Goal: Obtain resource: Obtain resource

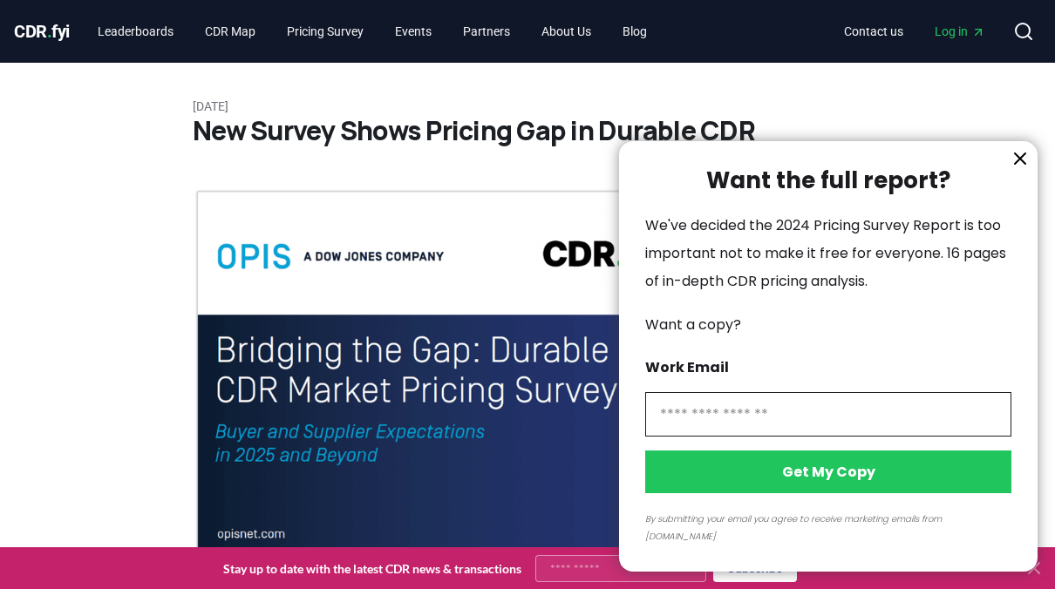
click at [1019, 169] on icon "information" at bounding box center [1019, 158] width 21 height 21
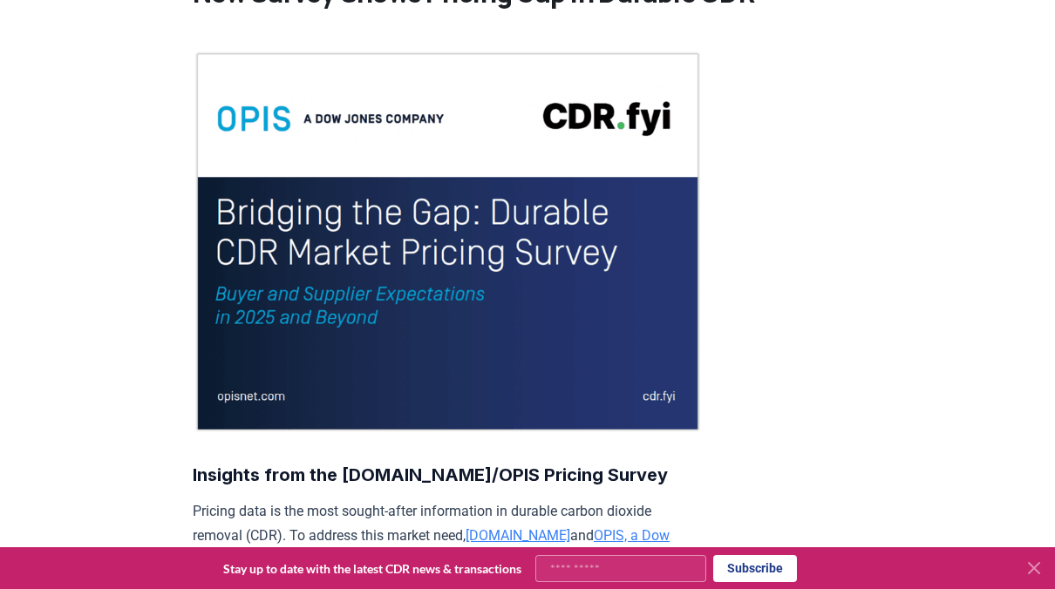
scroll to position [174, 0]
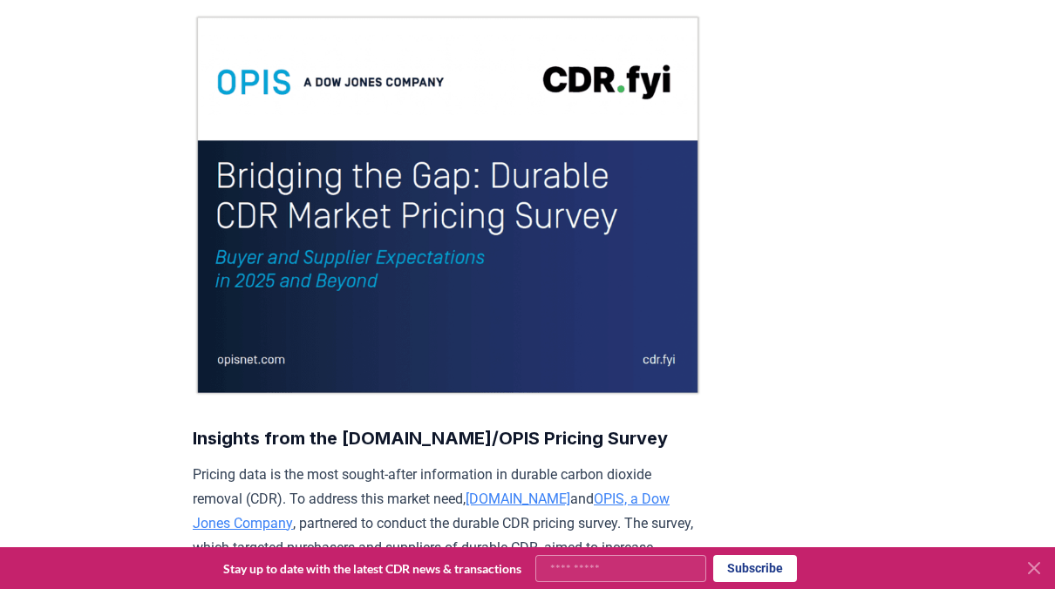
click at [327, 267] on img at bounding box center [448, 205] width 510 height 383
click at [416, 156] on img at bounding box center [448, 205] width 510 height 383
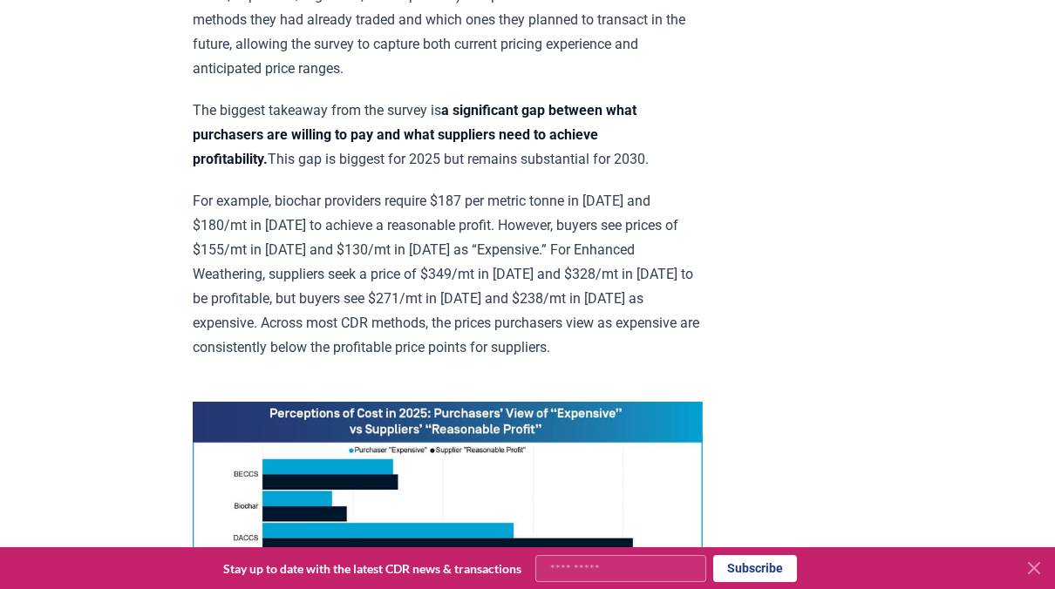
scroll to position [959, 0]
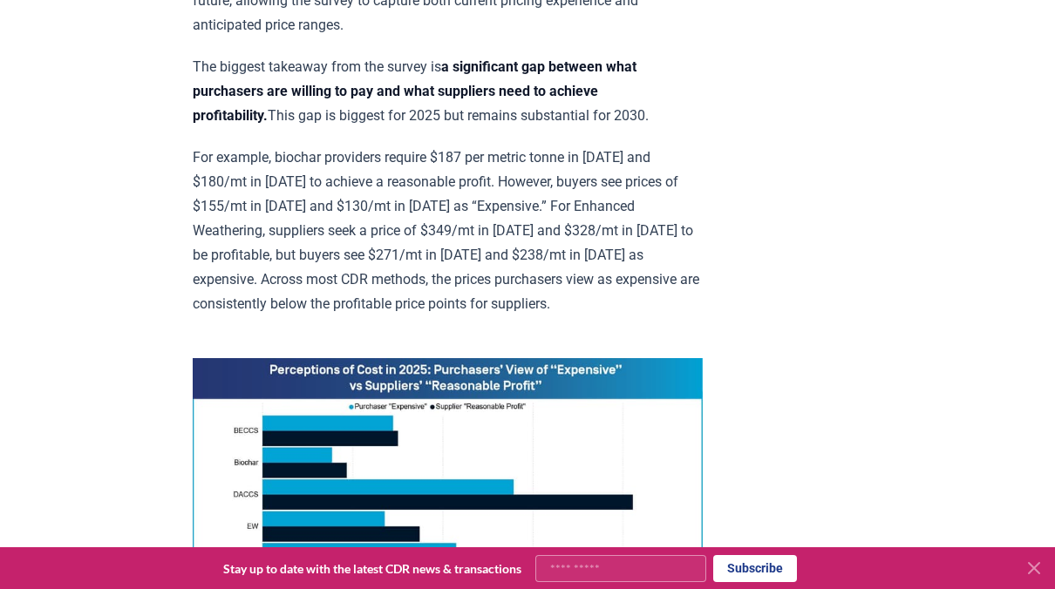
click at [487, 394] on img at bounding box center [448, 518] width 510 height 320
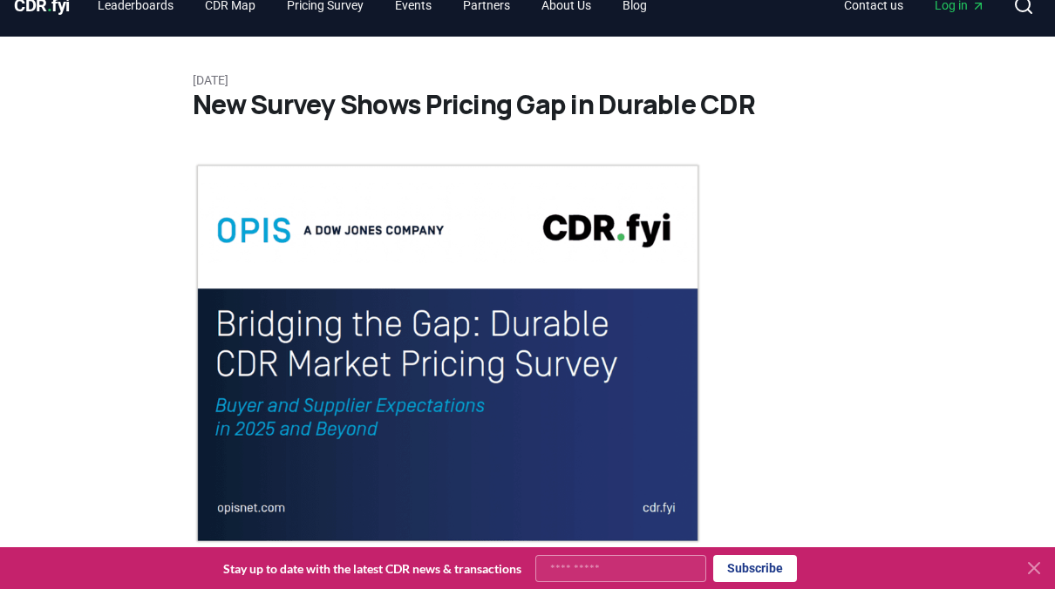
scroll to position [0, 0]
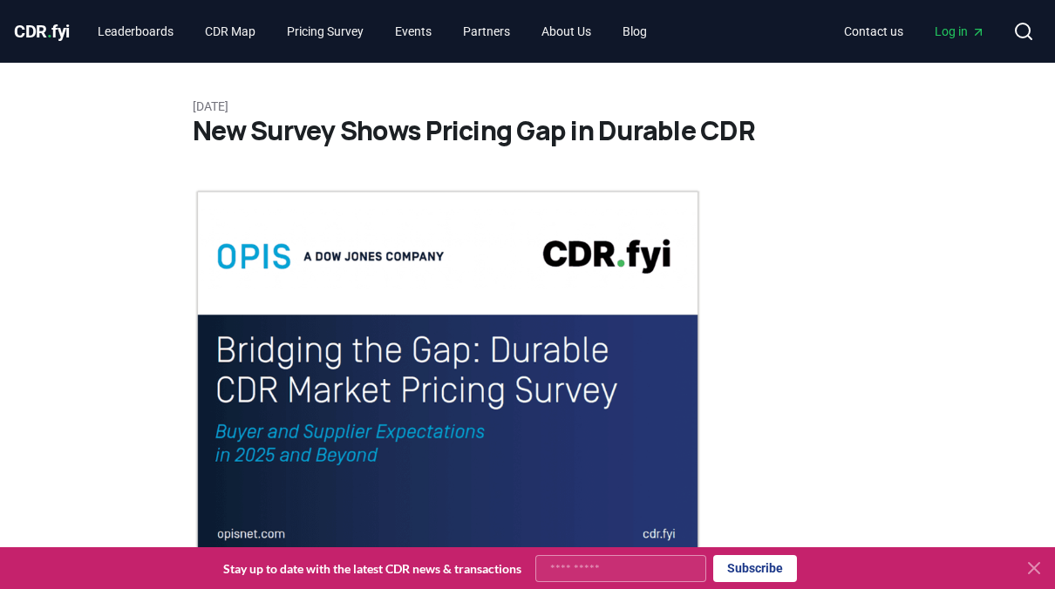
click at [286, 277] on img at bounding box center [448, 379] width 510 height 383
click at [336, 36] on link "Pricing Survey" at bounding box center [325, 31] width 105 height 31
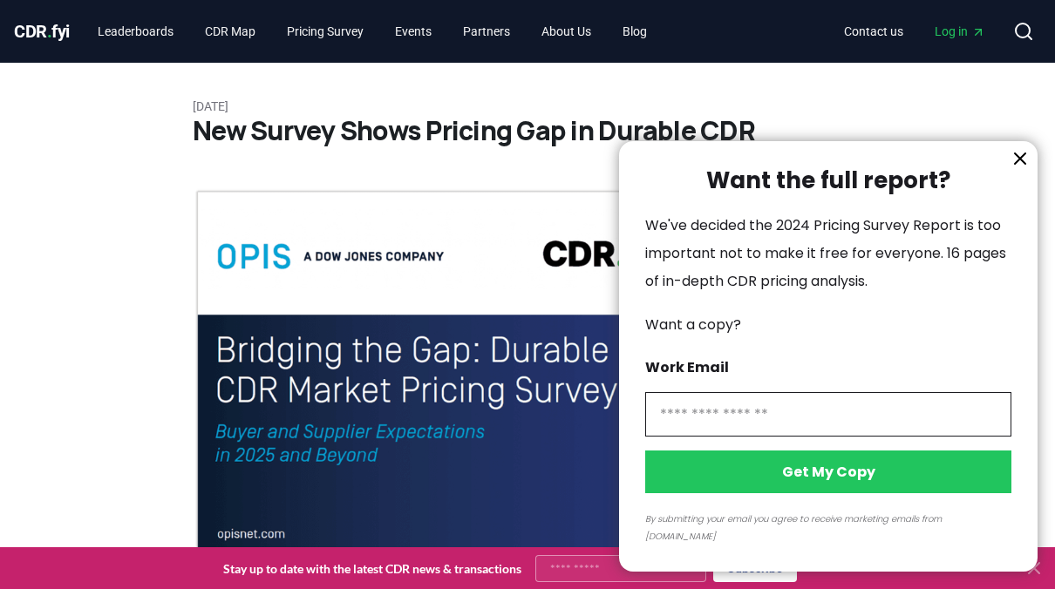
click at [807, 437] on input "information" at bounding box center [828, 414] width 366 height 44
type input "**********"
click at [867, 485] on button "Get My Copy" at bounding box center [828, 472] width 366 height 43
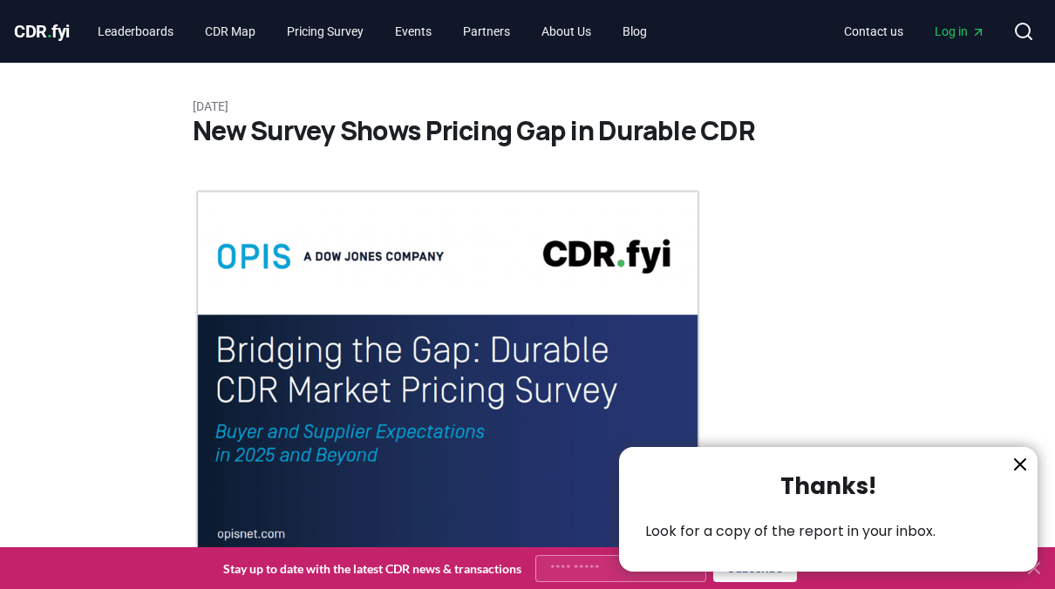
click at [1024, 462] on icon "information" at bounding box center [1019, 464] width 21 height 21
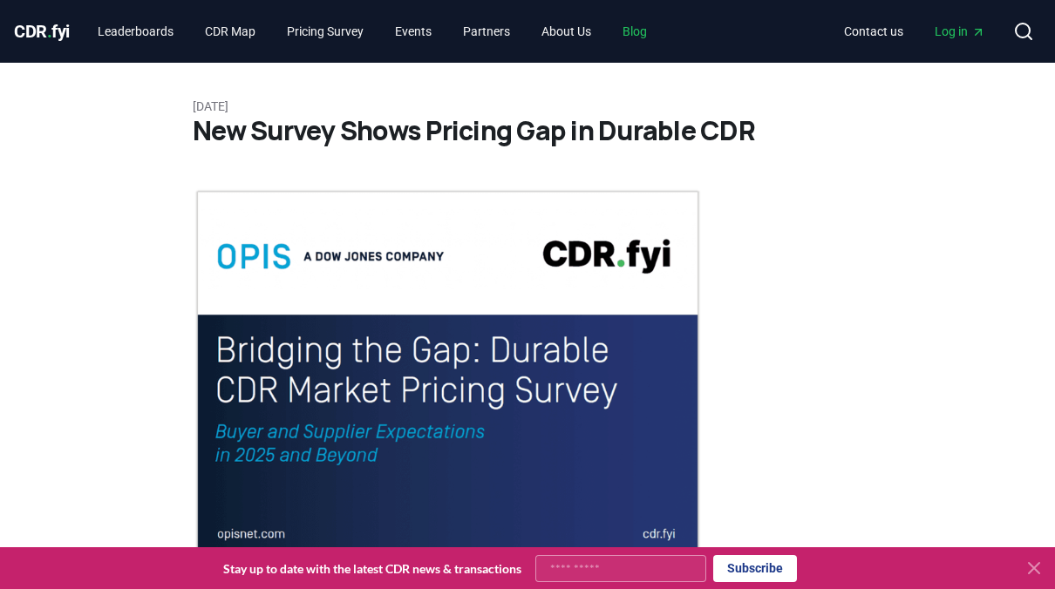
click at [661, 30] on link "Blog" at bounding box center [634, 31] width 52 height 31
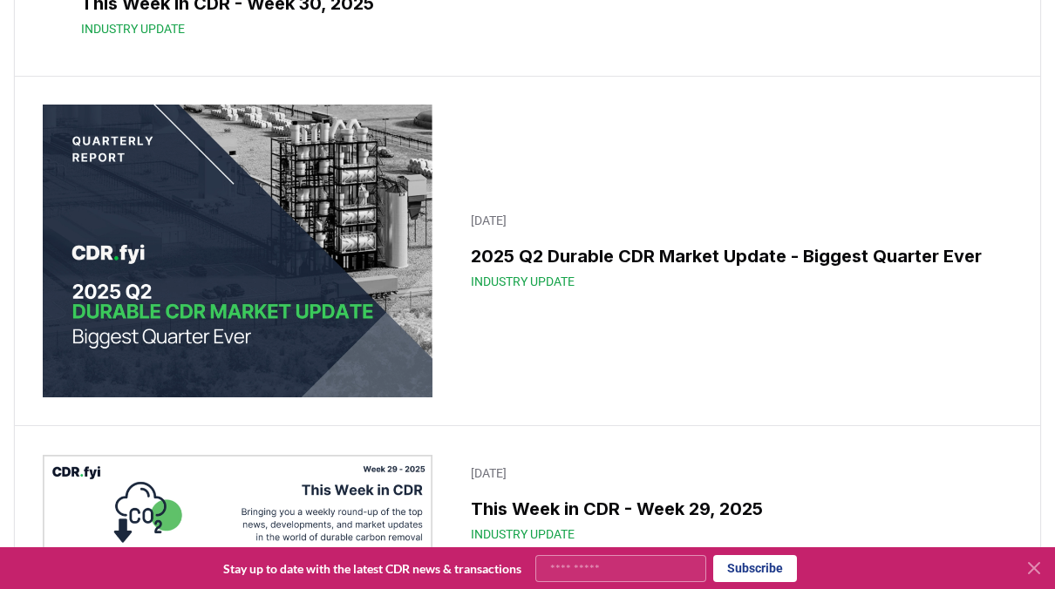
scroll to position [1220, 0]
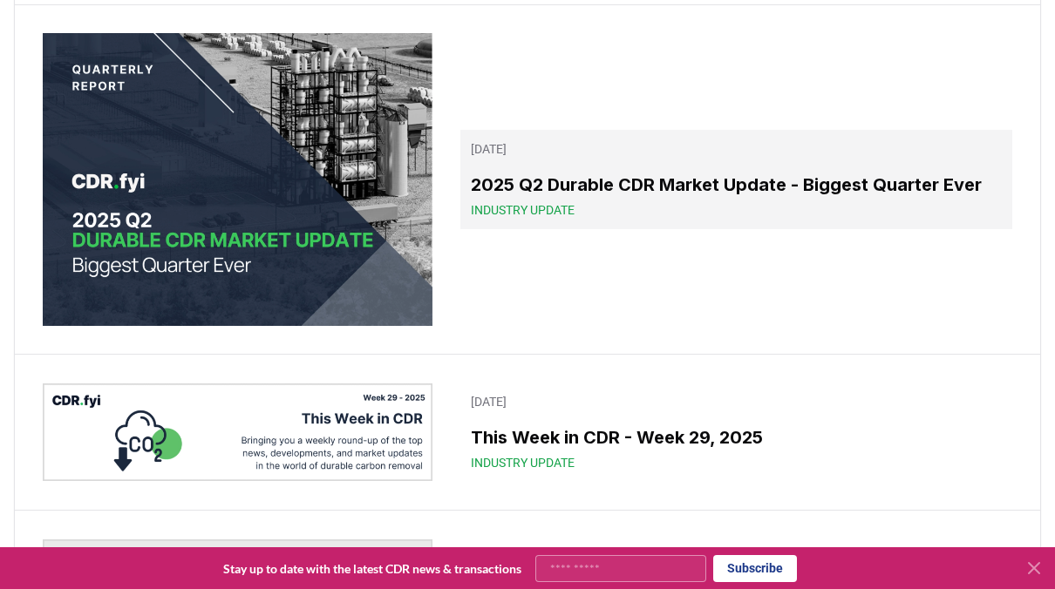
click at [524, 219] on div "2025 Q2 Durable CDR Market Update - Biggest Quarter Ever Industry Update" at bounding box center [736, 195] width 531 height 47
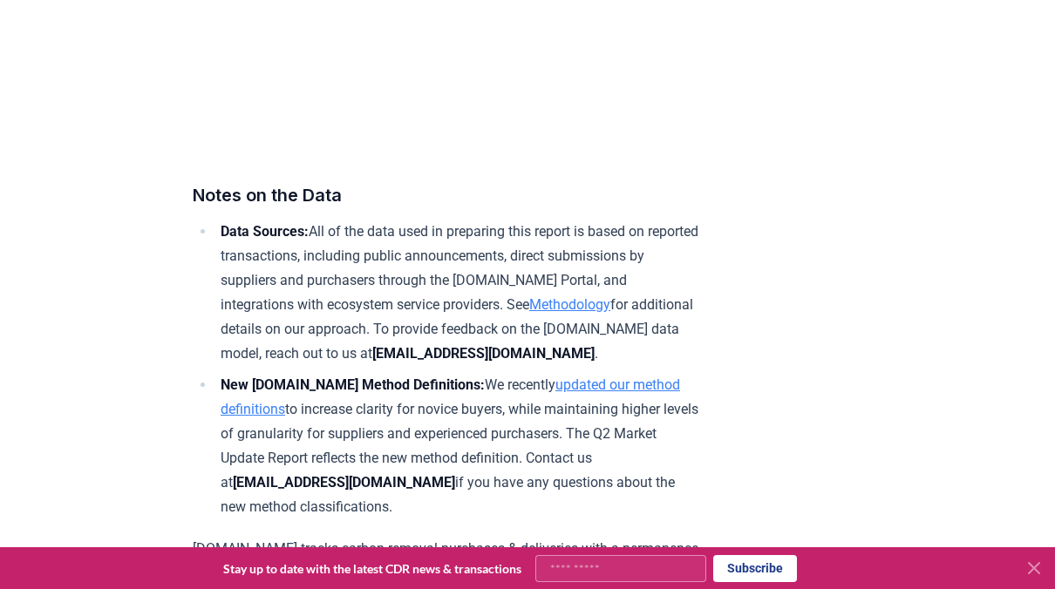
scroll to position [10808, 0]
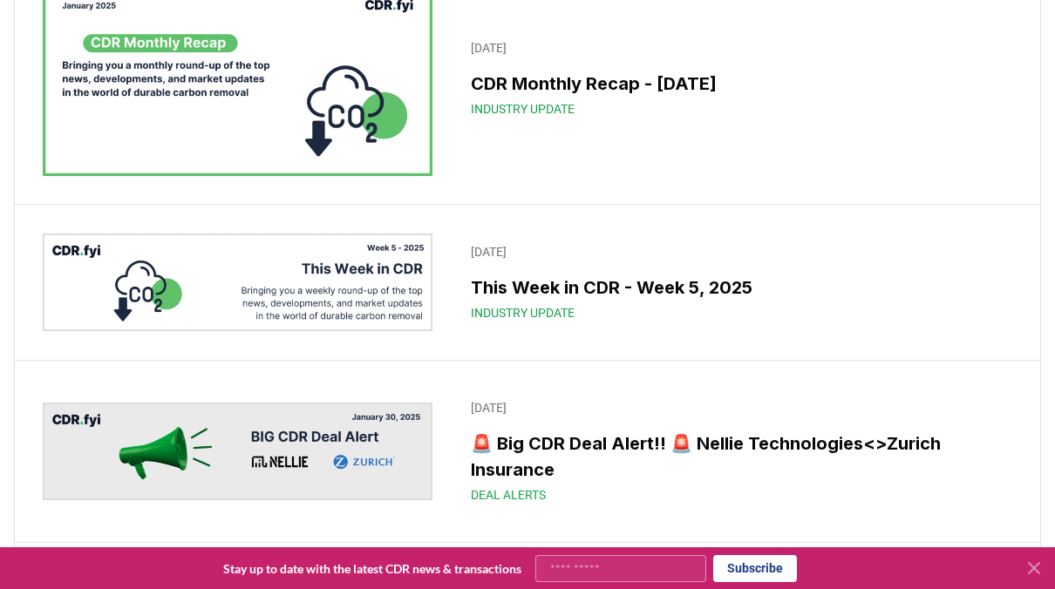
scroll to position [11244, 0]
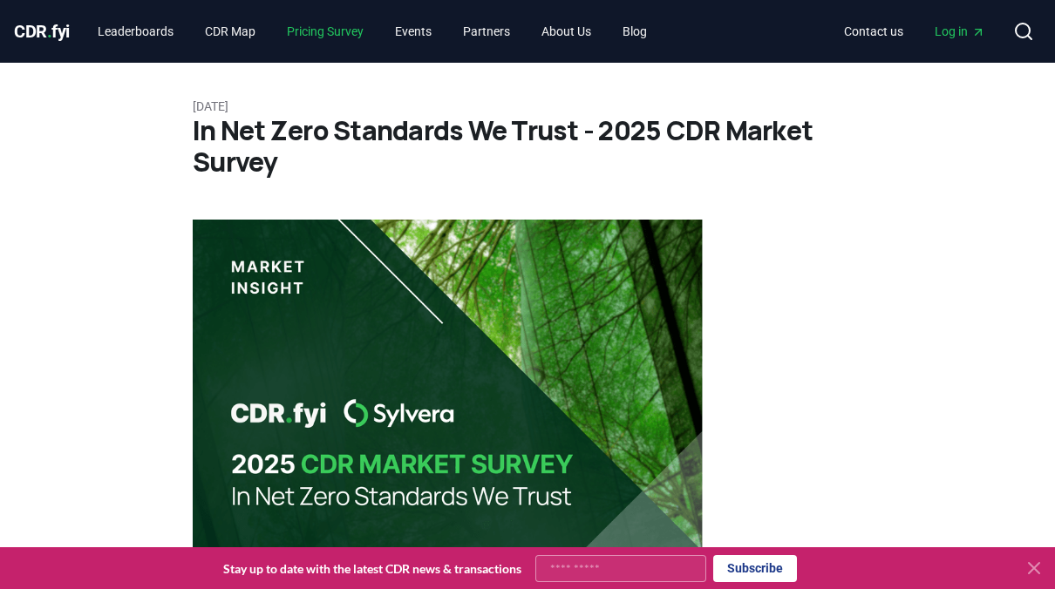
click at [345, 39] on link "Pricing Survey" at bounding box center [325, 31] width 105 height 31
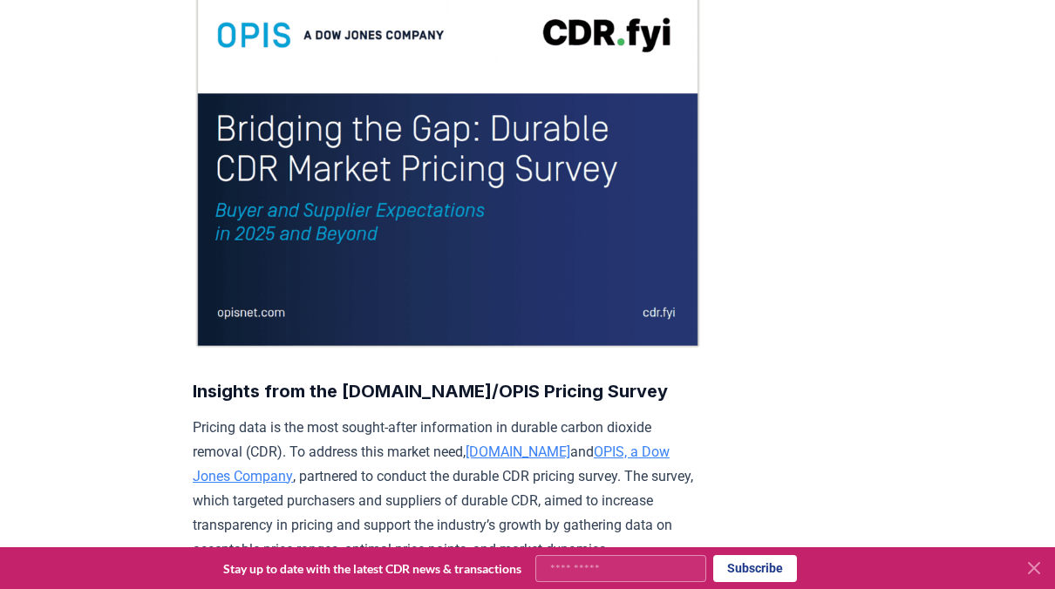
scroll to position [261, 0]
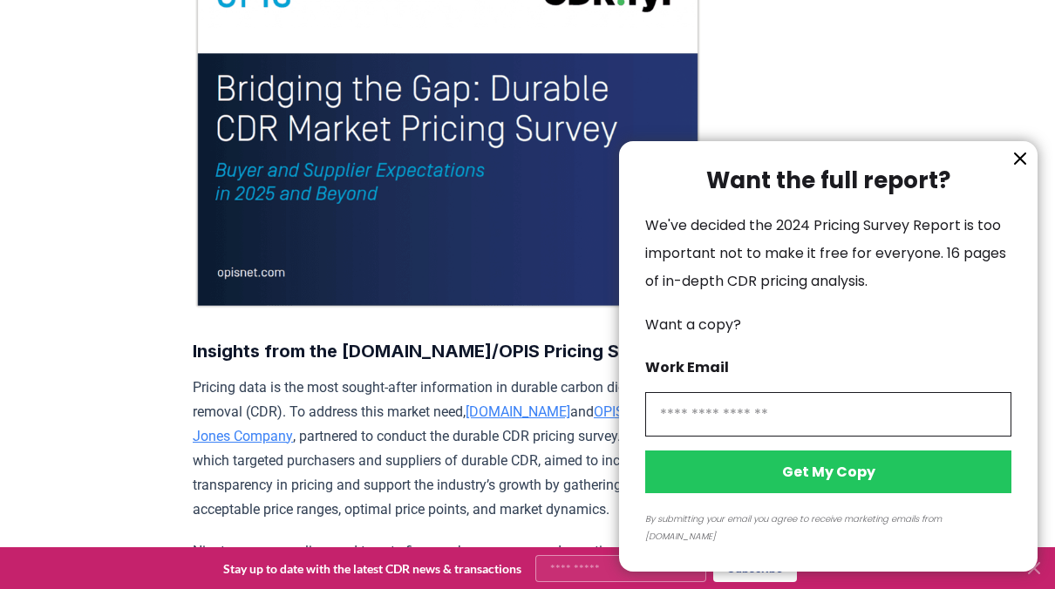
click at [1022, 164] on icon "information" at bounding box center [1020, 158] width 10 height 10
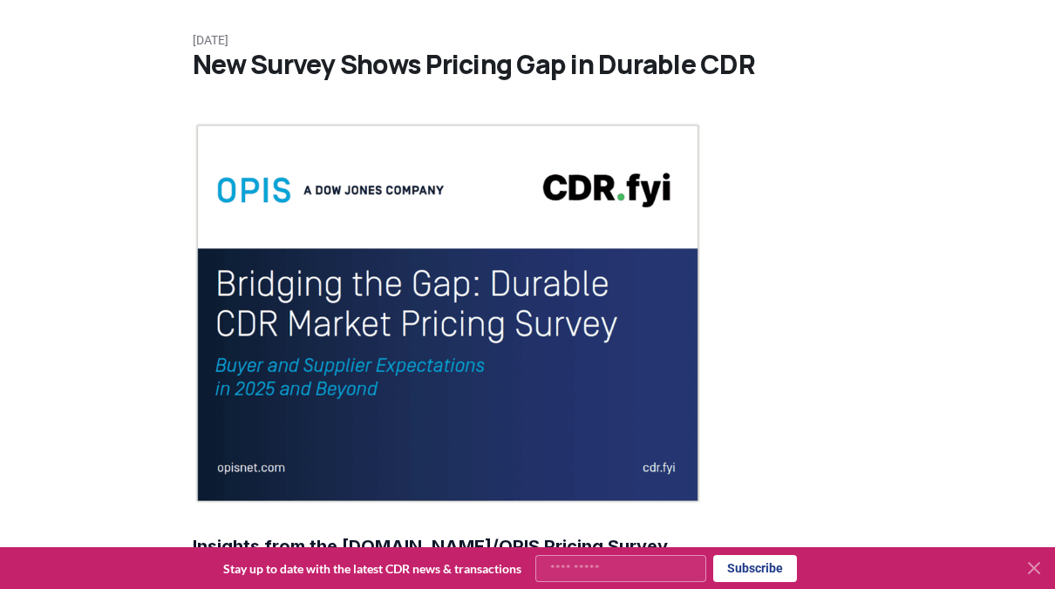
scroll to position [0, 0]
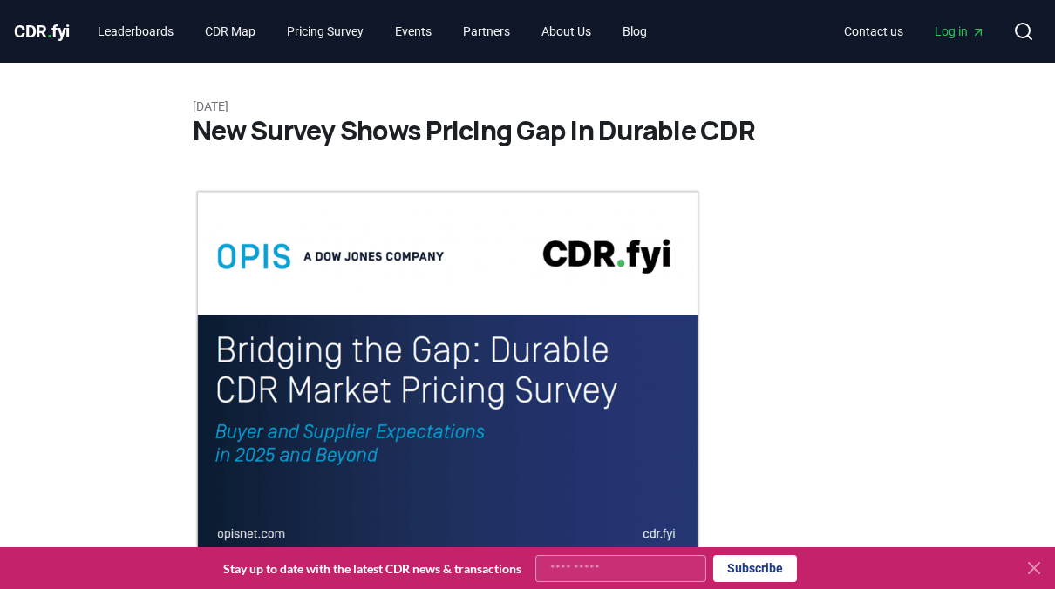
click at [937, 29] on span "Log in" at bounding box center [959, 31] width 51 height 17
